Goal: Navigation & Orientation: Find specific page/section

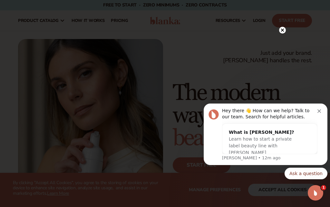
click at [319, 108] on button "Dismiss notification" at bounding box center [320, 110] width 5 height 5
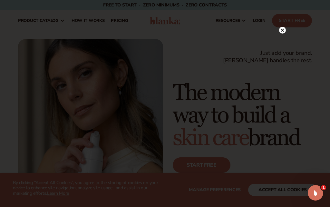
click at [282, 34] on circle at bounding box center [282, 30] width 7 height 7
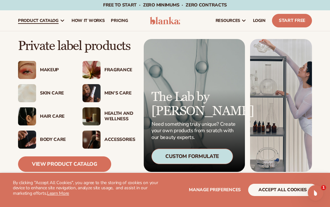
click at [49, 115] on div "Hair Care" at bounding box center [55, 116] width 30 height 5
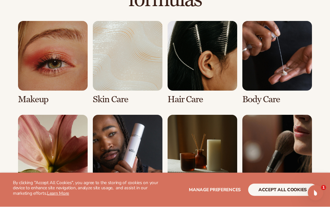
scroll to position [480, 0]
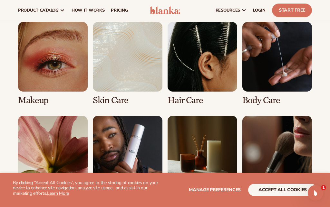
click at [197, 77] on link "3 / 8" at bounding box center [203, 64] width 70 height 84
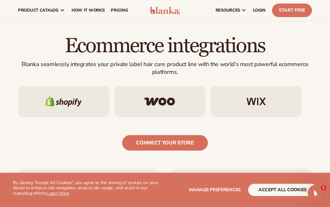
scroll to position [981, 0]
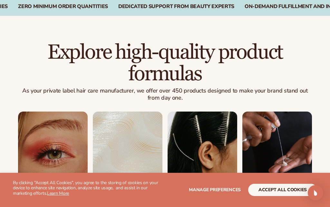
scroll to position [430, 0]
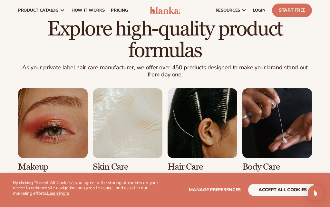
click at [216, 196] on button "Manage preferences" at bounding box center [215, 190] width 52 height 12
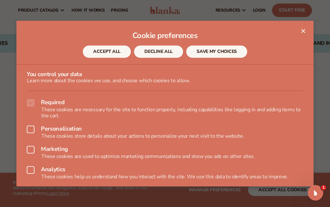
scroll to position [0, 0]
click at [167, 58] on button "DECLINE ALL" at bounding box center [158, 51] width 49 height 12
